Goal: Task Accomplishment & Management: Manage account settings

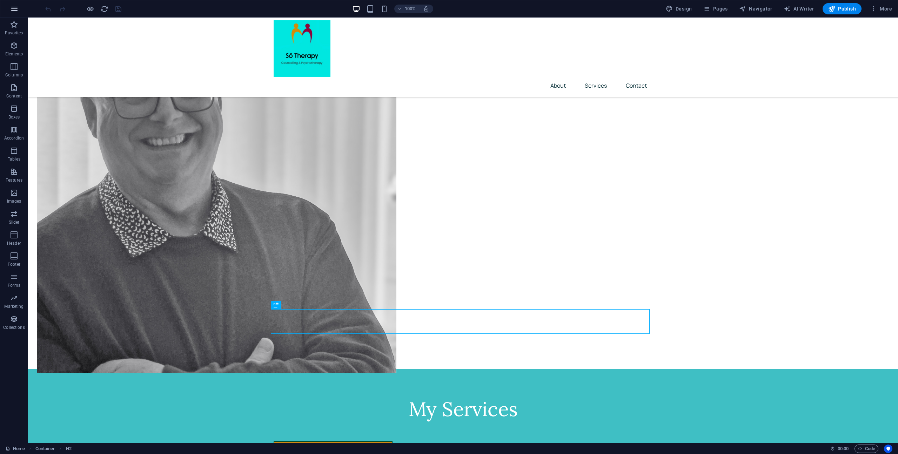
click at [18, 8] on icon "button" at bounding box center [14, 9] width 8 height 8
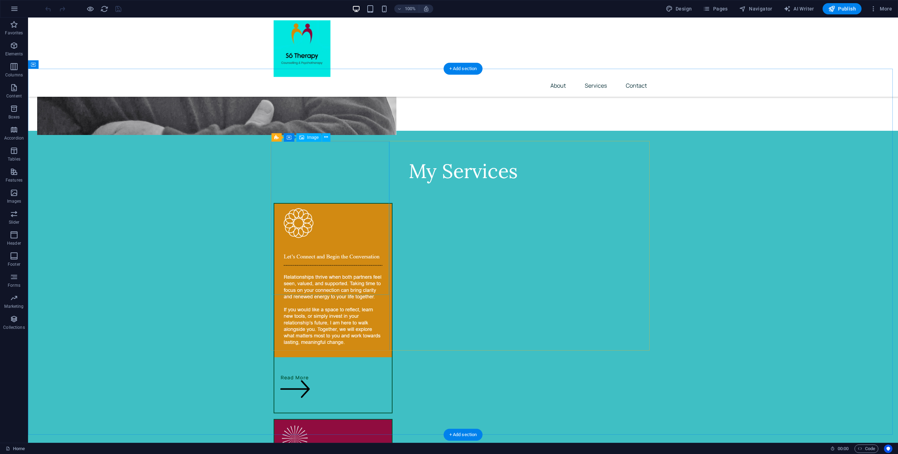
scroll to position [856, 0]
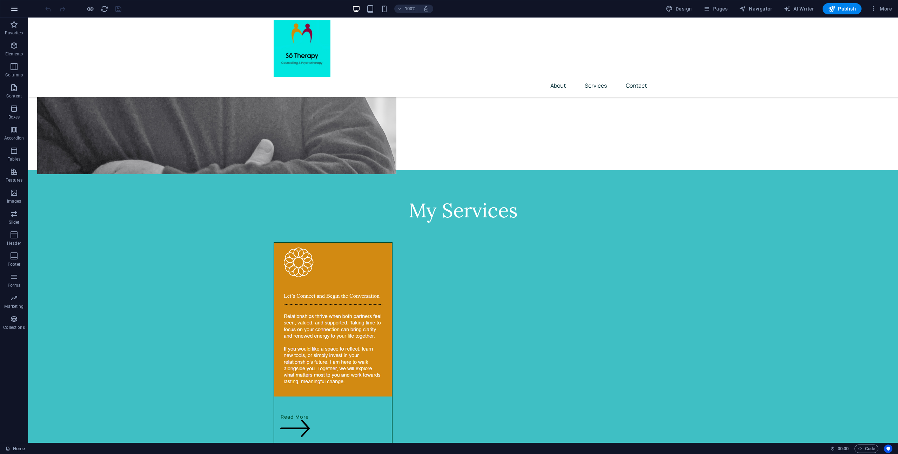
click at [14, 10] on icon "button" at bounding box center [14, 9] width 8 height 8
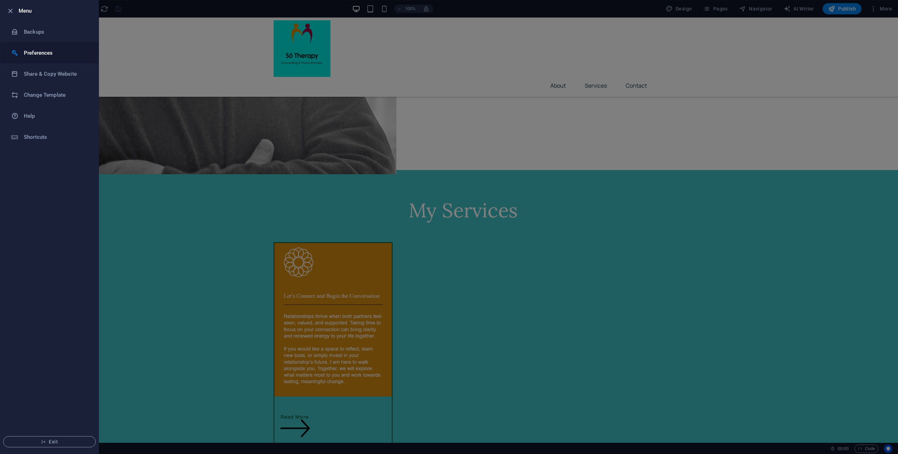
click at [36, 53] on h6 "Preferences" at bounding box center [56, 53] width 65 height 8
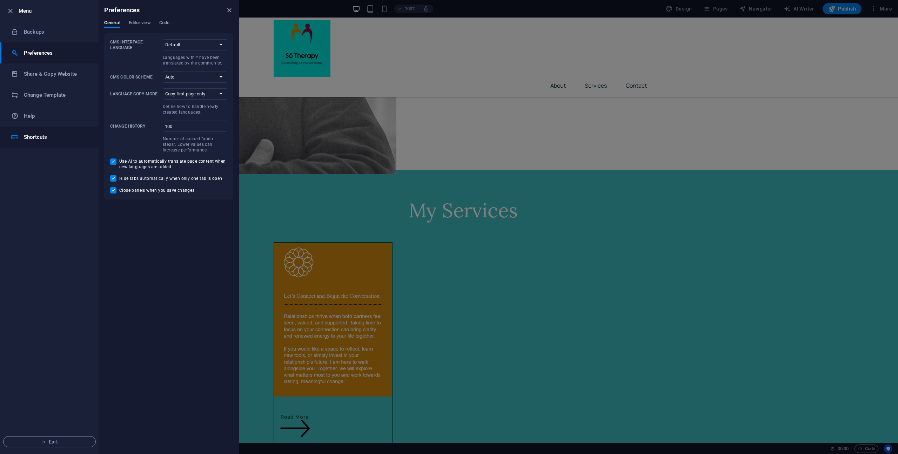
click at [50, 133] on h6 "Shortcuts" at bounding box center [56, 137] width 65 height 8
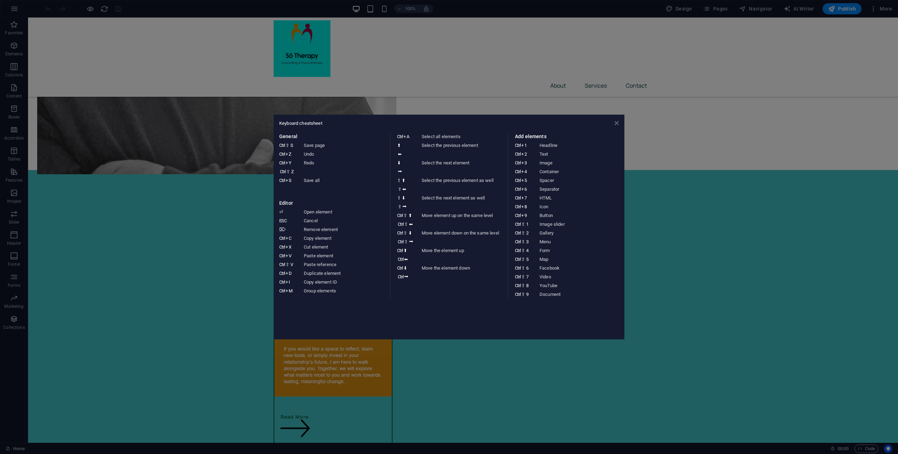
click at [616, 124] on icon at bounding box center [616, 123] width 4 height 6
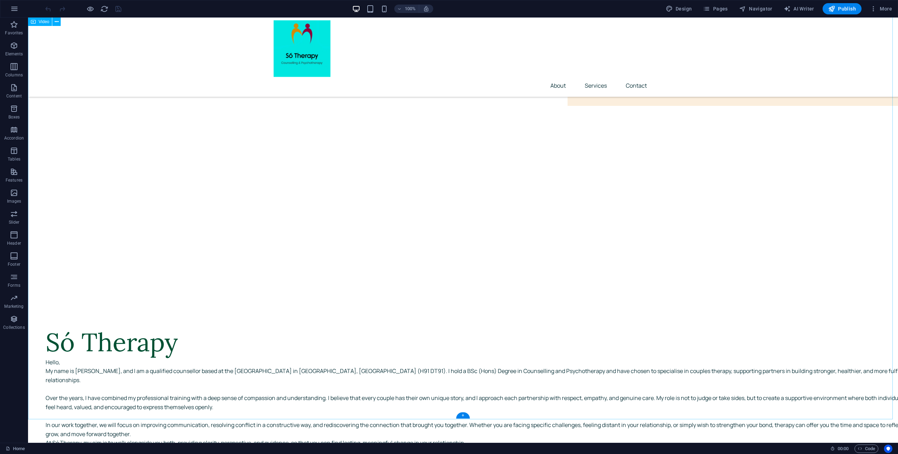
scroll to position [84, 0]
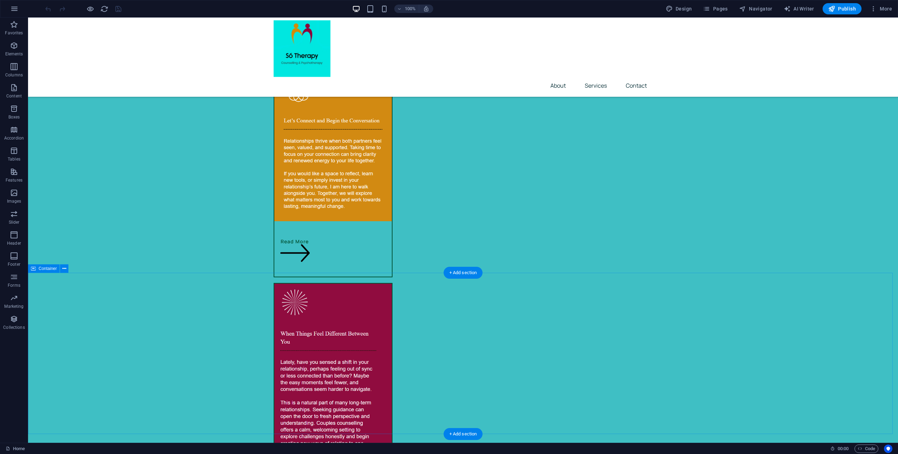
scroll to position [1206, 0]
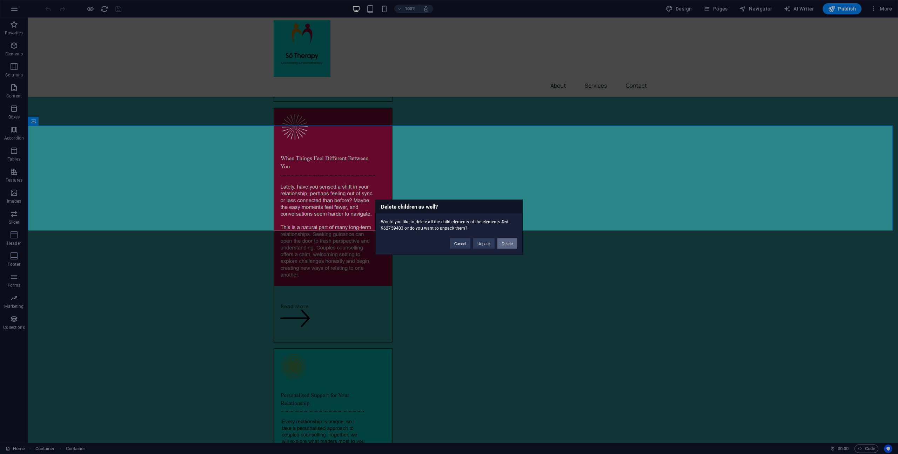
drag, startPoint x: 477, startPoint y: 229, endPoint x: 505, endPoint y: 247, distance: 33.1
click at [505, 247] on button "Delete" at bounding box center [507, 243] width 20 height 11
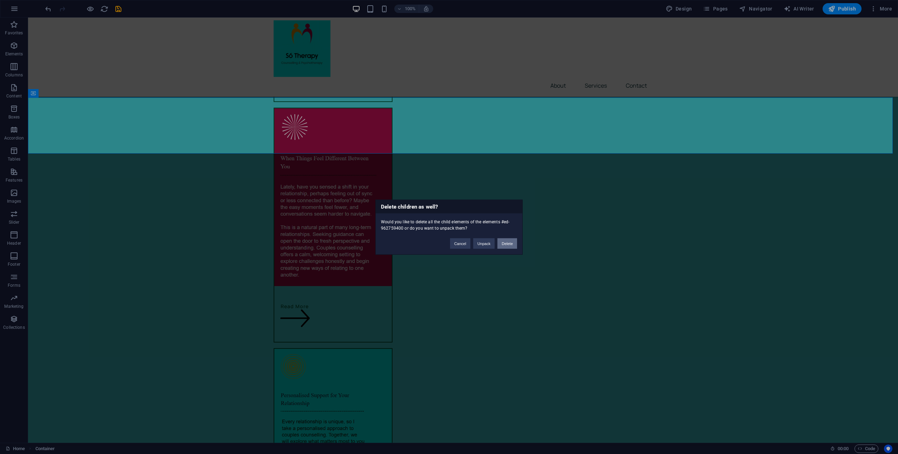
click at [504, 245] on button "Delete" at bounding box center [507, 243] width 20 height 11
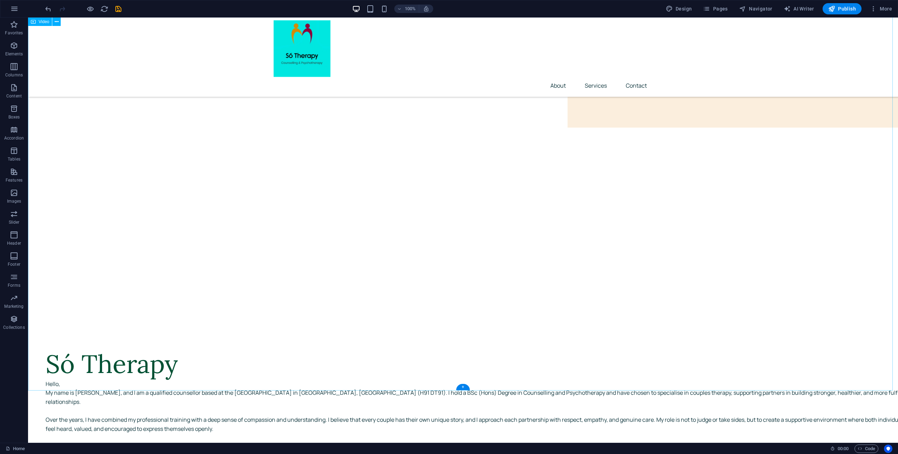
scroll to position [0, 0]
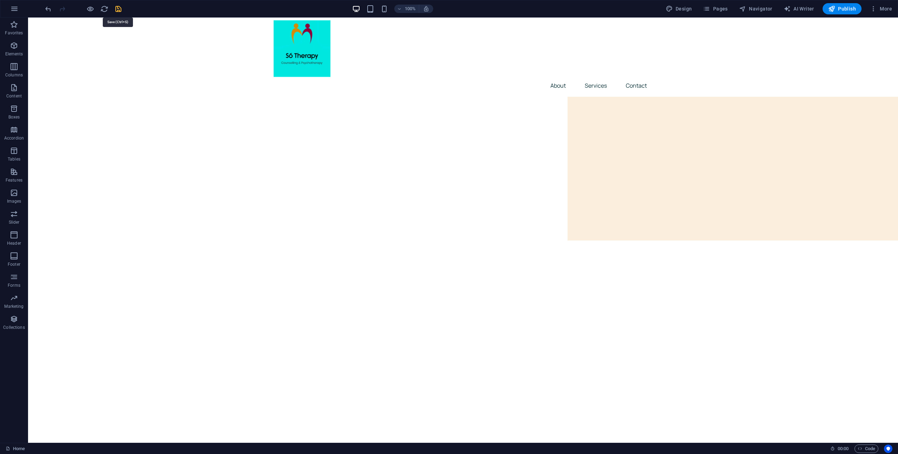
click at [119, 9] on icon "save" at bounding box center [118, 9] width 8 height 8
checkbox input "false"
click at [153, 55] on div "Menu About Services Contact" at bounding box center [463, 57] width 870 height 79
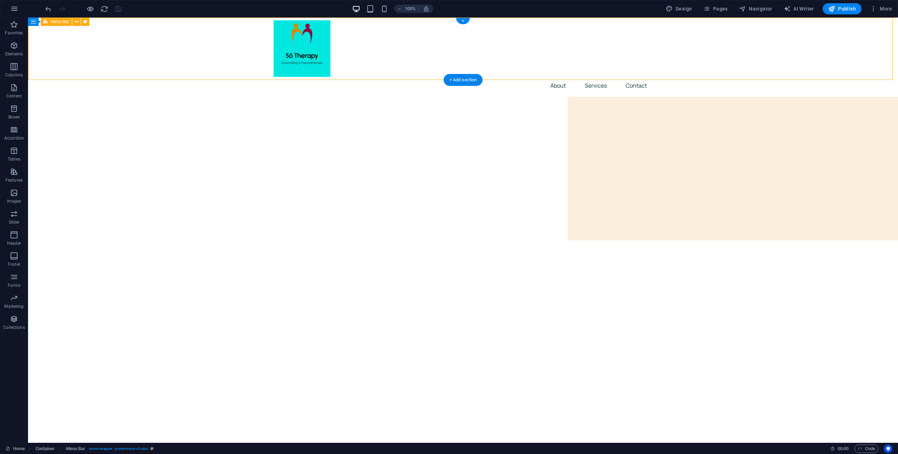
click at [154, 55] on div "Menu About Services Contact" at bounding box center [463, 57] width 870 height 79
click at [86, 22] on icon at bounding box center [85, 21] width 4 height 7
select select "rem"
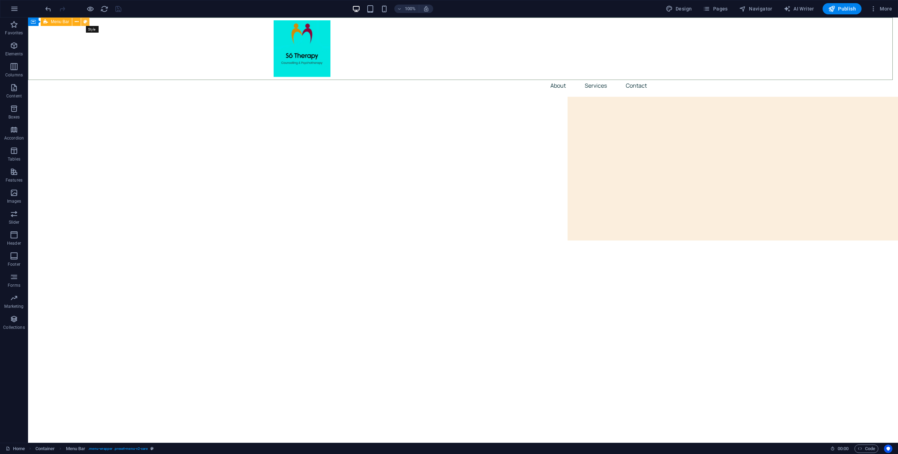
select select "rem"
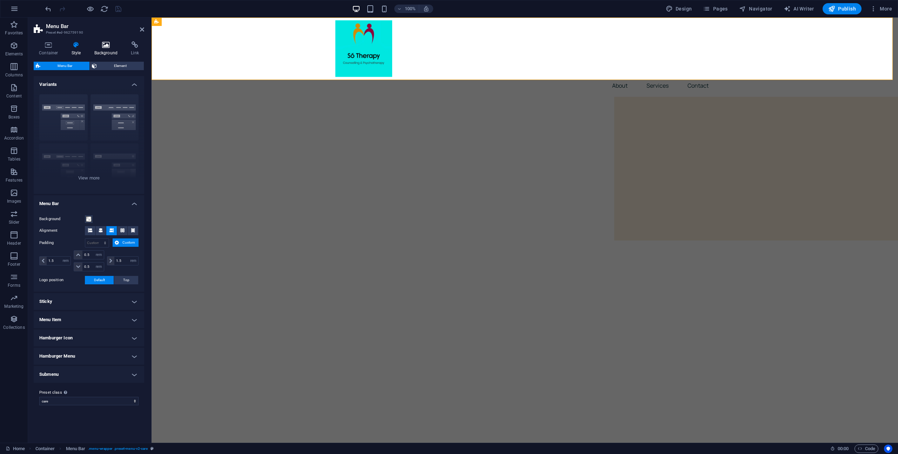
click at [112, 49] on h4 "Background" at bounding box center [107, 48] width 37 height 15
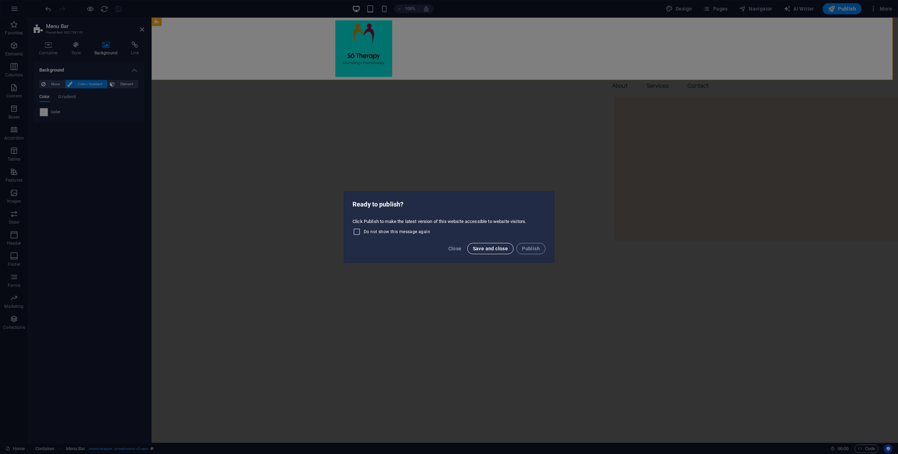
click at [499, 252] on button "Save and close" at bounding box center [490, 248] width 47 height 11
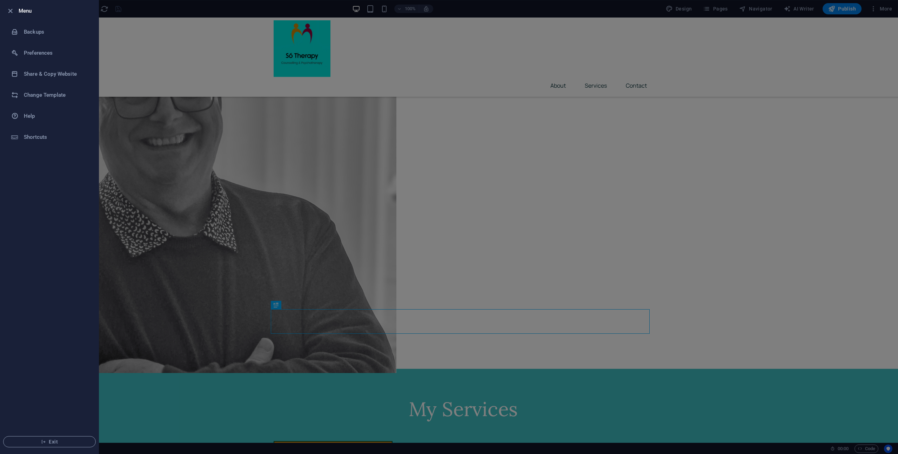
click at [424, 149] on div at bounding box center [449, 227] width 898 height 454
